Goal: Information Seeking & Learning: Check status

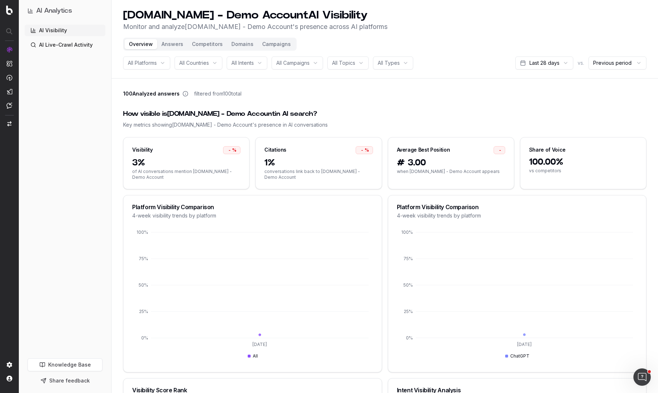
click at [323, 62] on div "All Campaigns" at bounding box center [297, 63] width 51 height 13
click at [439, 105] on div "How visible is [DOMAIN_NAME] - Demo Account in AI search? Key metrics showing […" at bounding box center [384, 118] width 523 height 37
drag, startPoint x: 493, startPoint y: 173, endPoint x: 386, endPoint y: 190, distance: 108.5
click at [388, 172] on div "# 3.00 when [DOMAIN_NAME] - Demo Account appears" at bounding box center [451, 173] width 126 height 32
click at [143, 16] on h1 "[DOMAIN_NAME] - Demo Account AI Visibility" at bounding box center [255, 15] width 264 height 13
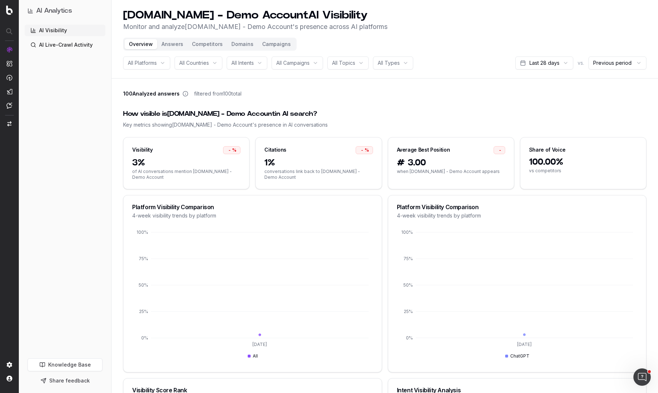
drag, startPoint x: 126, startPoint y: 14, endPoint x: 357, endPoint y: 10, distance: 231.2
click at [357, 10] on h1 "[DOMAIN_NAME] - Demo Account AI Visibility" at bounding box center [255, 15] width 264 height 13
drag, startPoint x: 357, startPoint y: 10, endPoint x: 385, endPoint y: 16, distance: 28.2
click at [358, 10] on h1 "[DOMAIN_NAME] - Demo Account AI Visibility" at bounding box center [255, 15] width 264 height 13
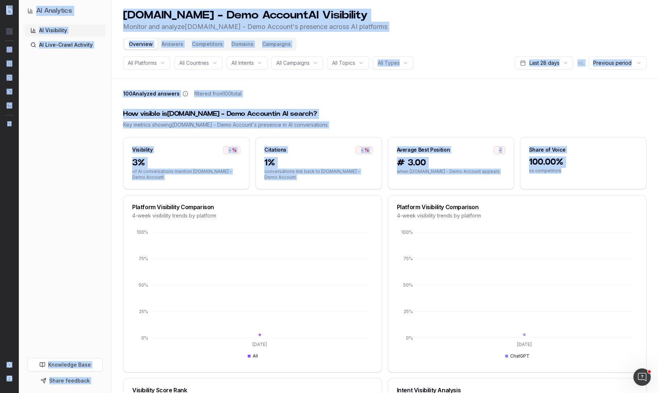
drag, startPoint x: 603, startPoint y: 174, endPoint x: 96, endPoint y: -13, distance: 540.0
click at [96, 0] on html "AI Analytics AI Visibility AI Live-Crawl Activity Knowledge Base Share feedback…" at bounding box center [329, 196] width 658 height 393
click at [122, 24] on header "[DOMAIN_NAME] - Demo Account AI Visibility Monitor and analyze [DOMAIN_NAME] - …" at bounding box center [385, 39] width 547 height 79
